Goal: Task Accomplishment & Management: Manage account settings

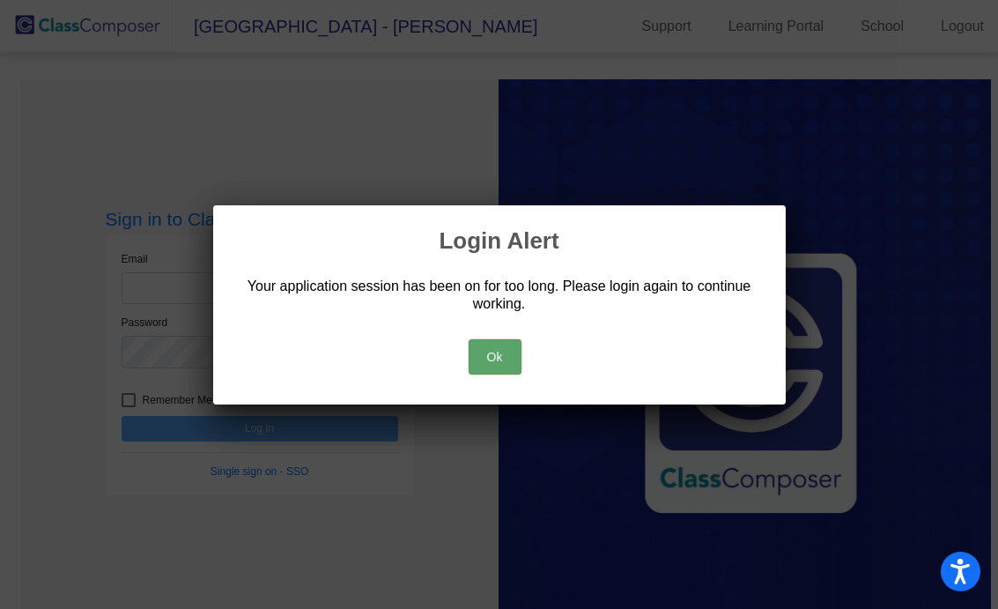
click at [508, 352] on button "Ok" at bounding box center [495, 356] width 53 height 35
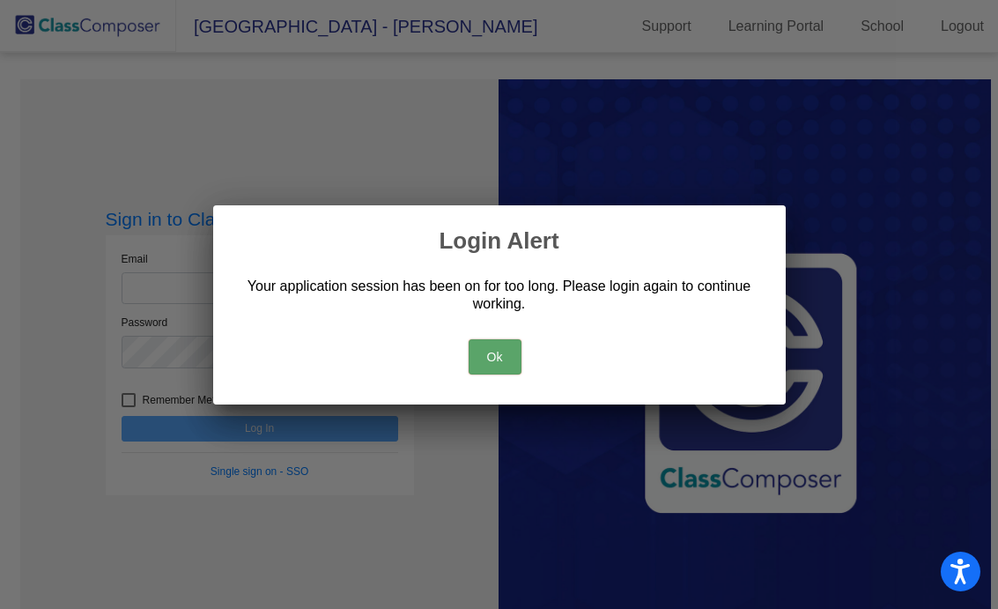
click at [509, 359] on button "Ok" at bounding box center [495, 356] width 53 height 35
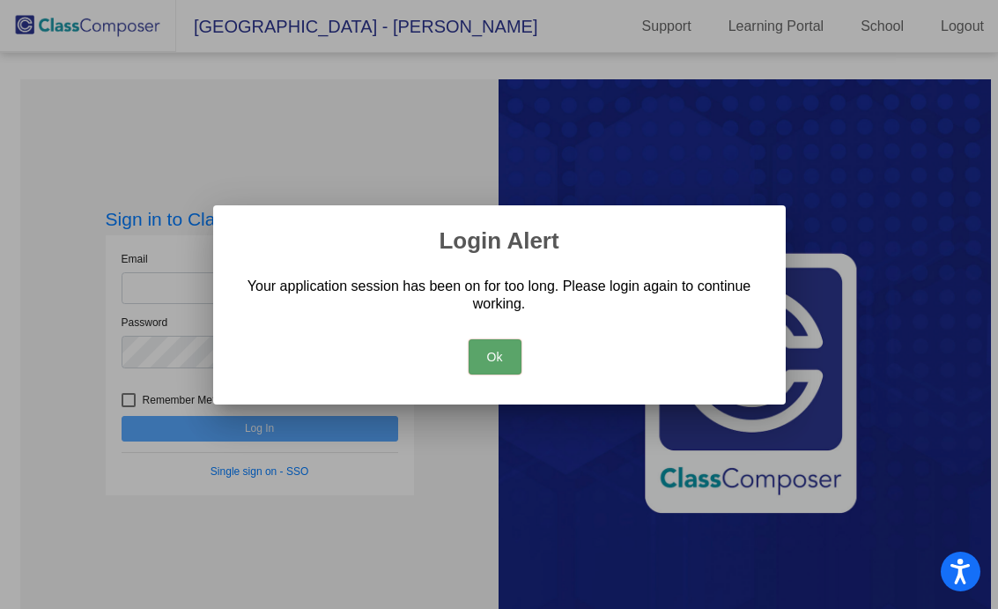
click at [493, 356] on button "Ok" at bounding box center [495, 356] width 53 height 35
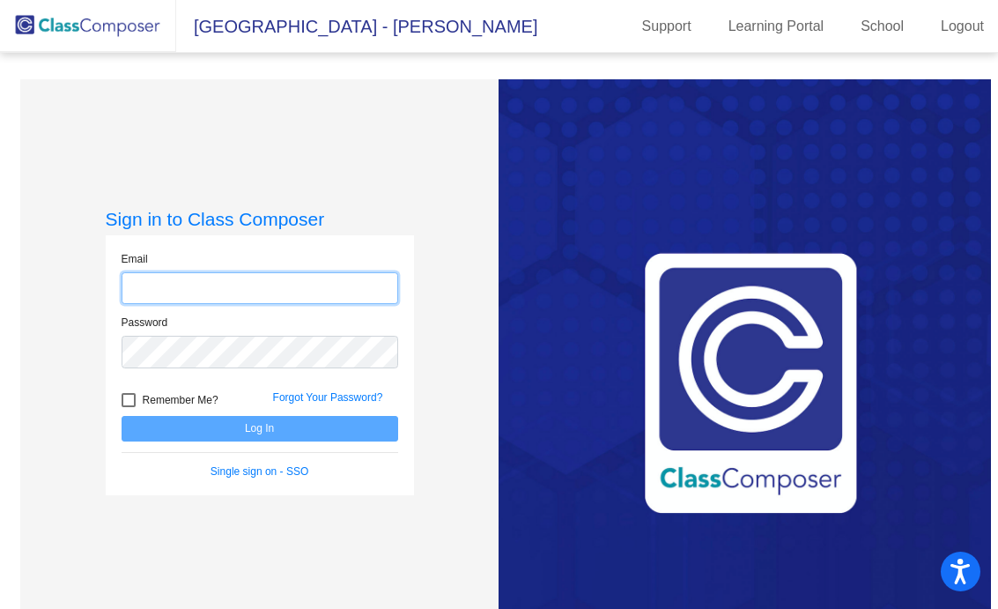
click at [290, 294] on input "email" at bounding box center [260, 288] width 277 height 33
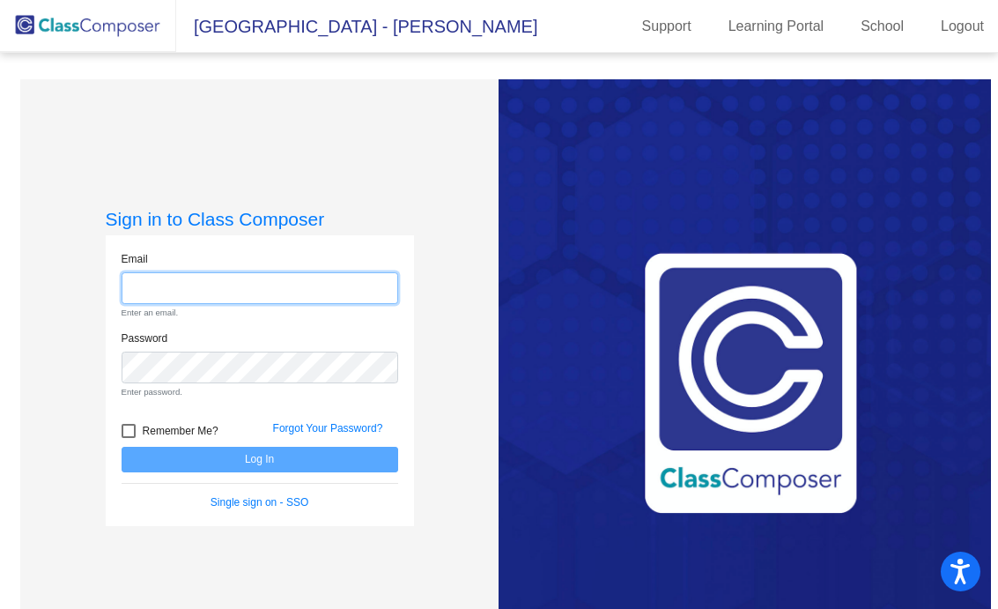
click at [218, 285] on input "email" at bounding box center [260, 288] width 277 height 33
type input "d"
click at [240, 276] on input "email" at bounding box center [260, 288] width 277 height 33
click at [236, 293] on input "email" at bounding box center [260, 288] width 277 height 33
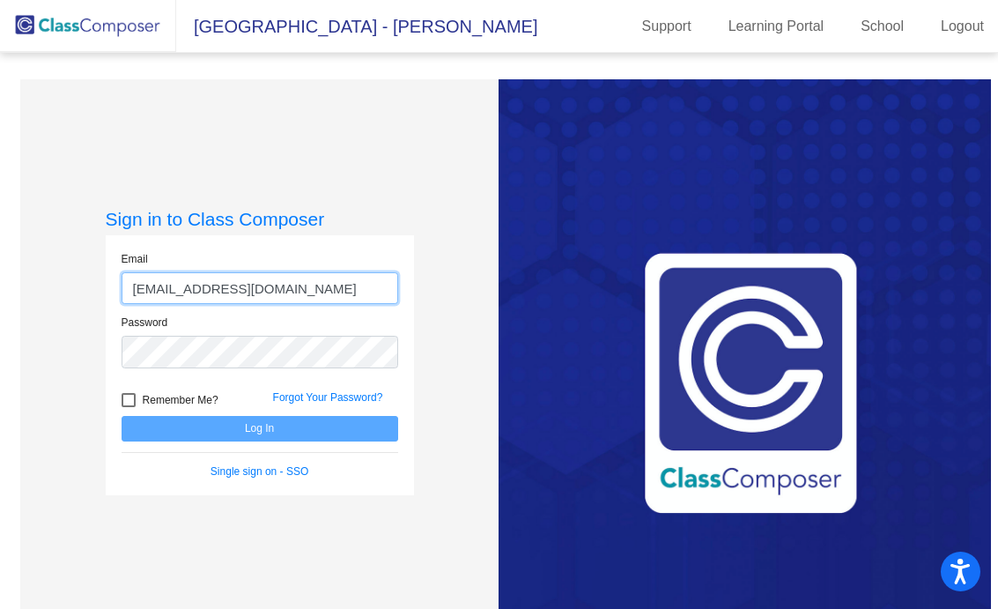
type input "[EMAIL_ADDRESS][DOMAIN_NAME]"
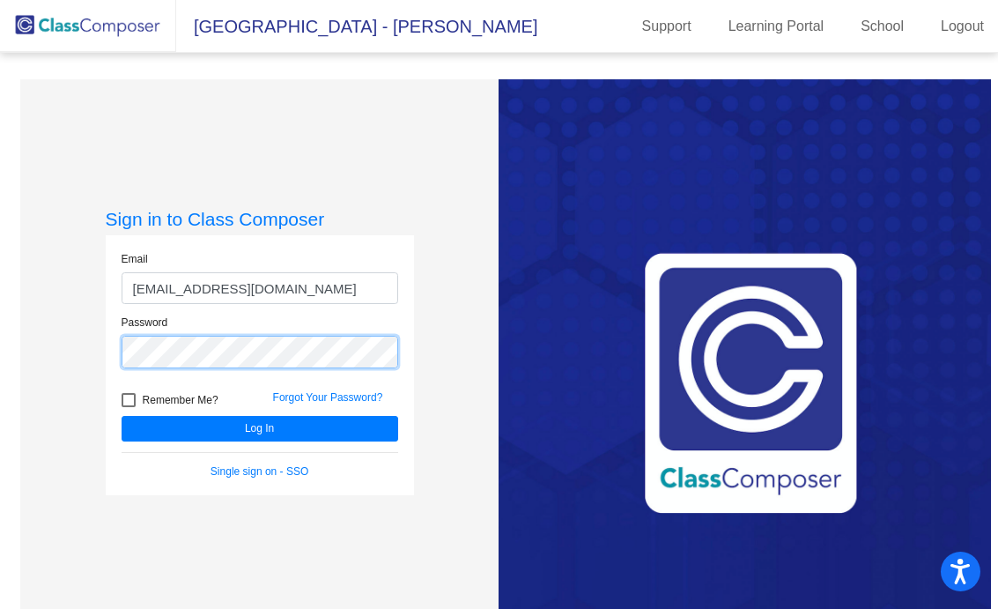
click at [122, 416] on button "Log In" at bounding box center [260, 429] width 277 height 26
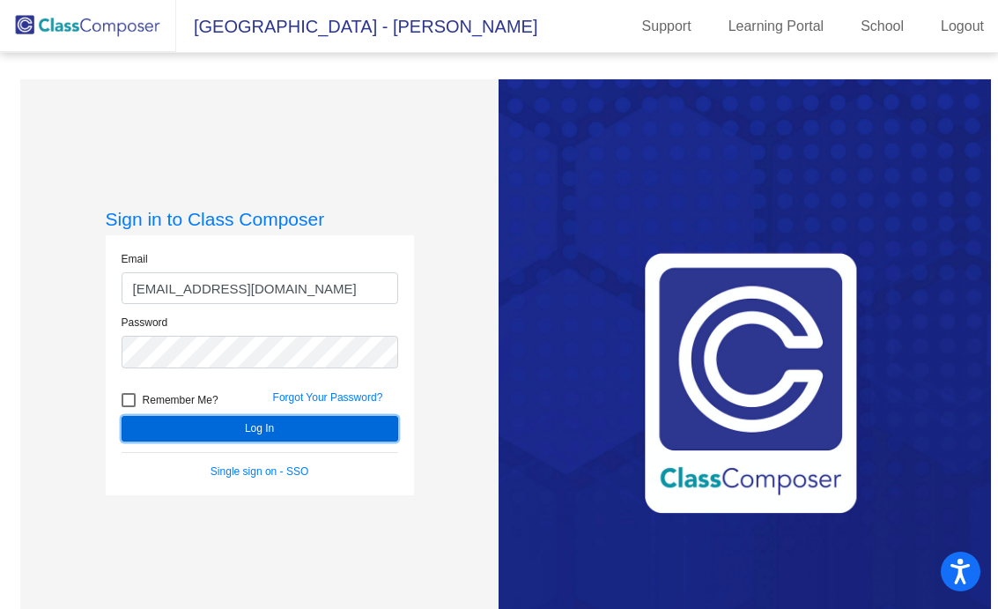
click at [243, 427] on button "Log In" at bounding box center [260, 429] width 277 height 26
click at [259, 433] on button "Log In" at bounding box center [260, 429] width 277 height 26
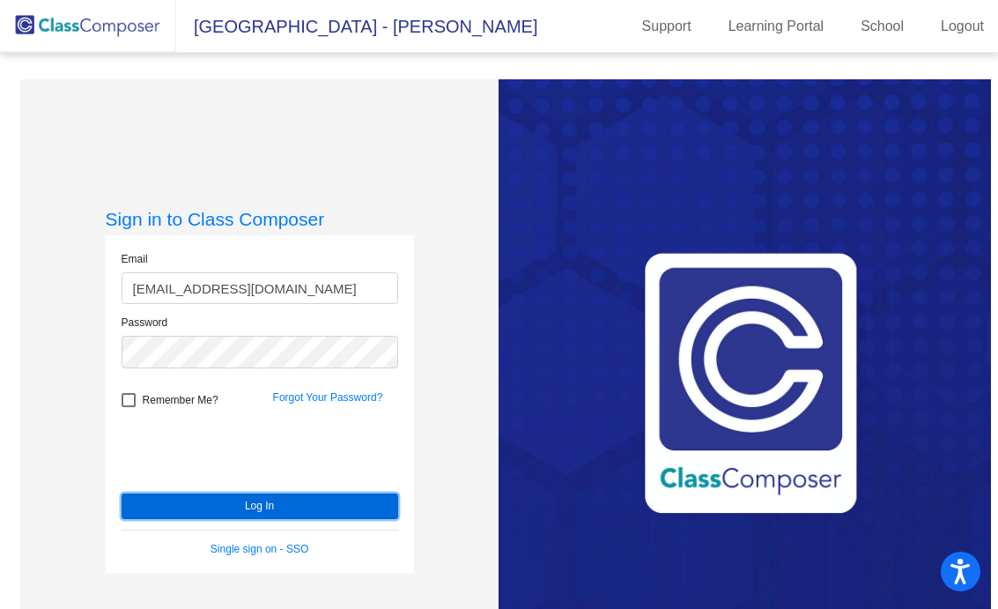
click at [292, 512] on button "Log In" at bounding box center [260, 506] width 277 height 26
click at [270, 507] on button "Log In" at bounding box center [260, 506] width 277 height 26
